Goal: Transaction & Acquisition: Subscribe to service/newsletter

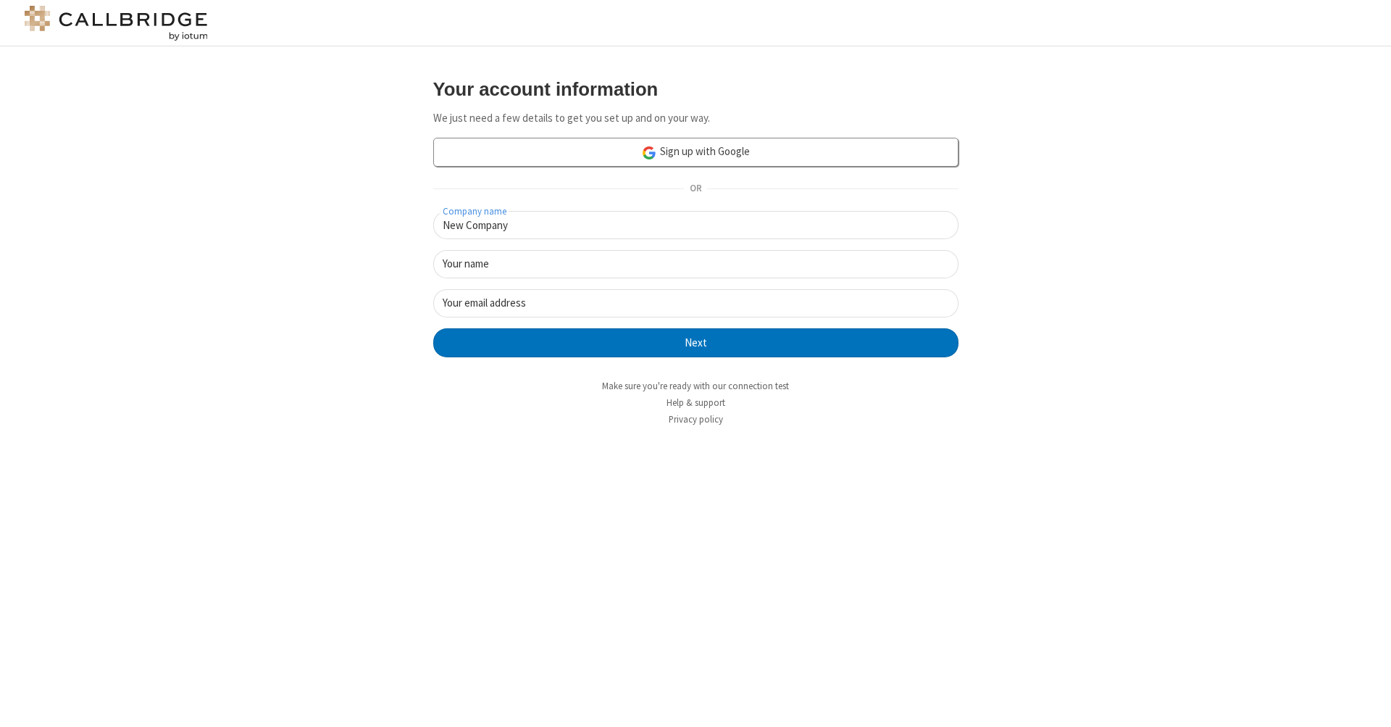
type input "New Company"
type input "New User"
type input "newUser@newUser.freesmackdown.b"
click at [696, 341] on button "Next" at bounding box center [695, 342] width 525 height 29
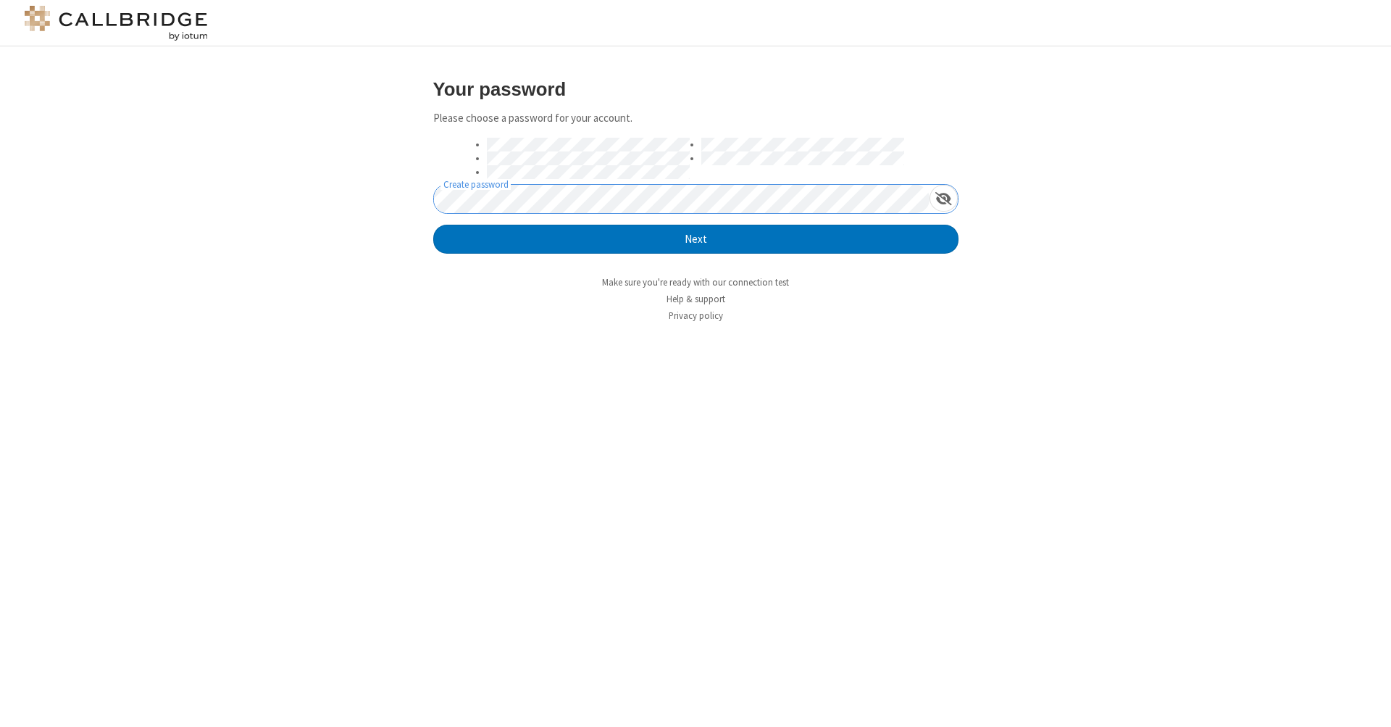
click at [696, 238] on button "Next" at bounding box center [695, 239] width 525 height 29
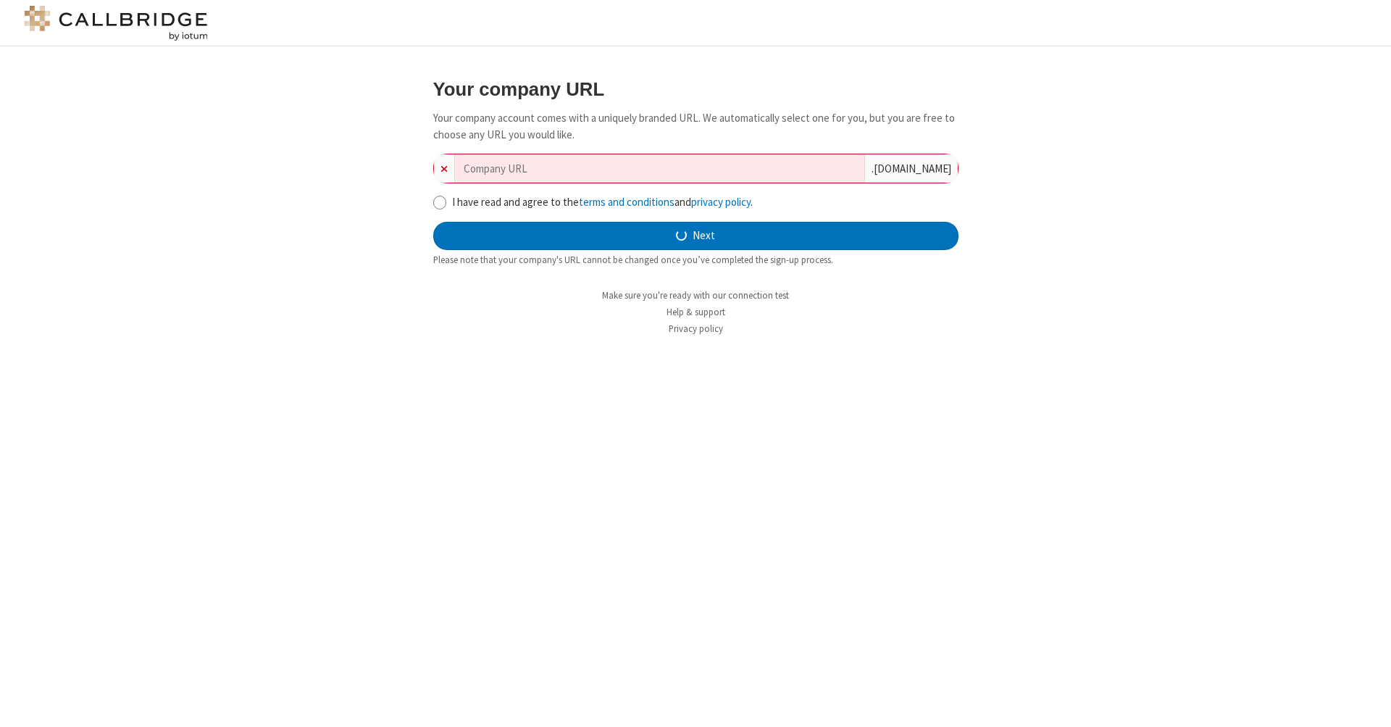
type input "new-company-demand-driven-52742"
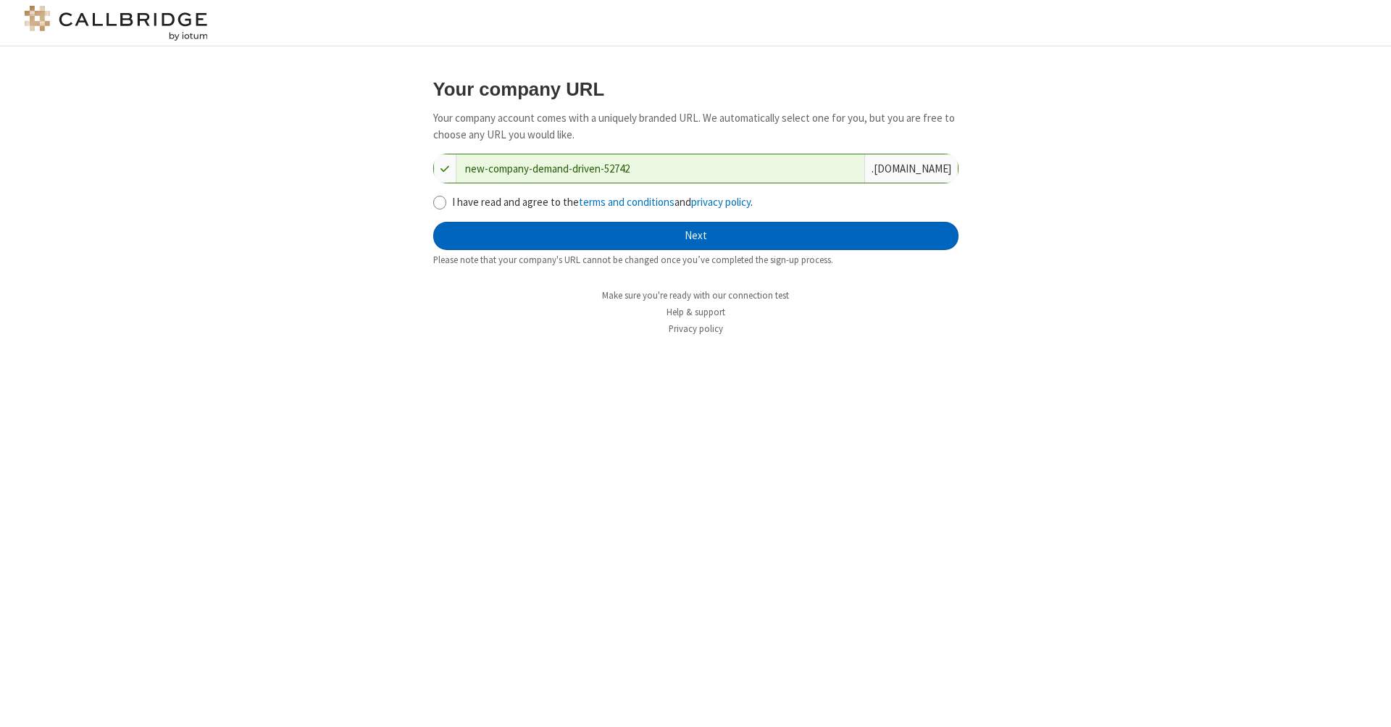
click at [696, 234] on button "Next" at bounding box center [695, 236] width 525 height 29
